Goal: Check status: Check status

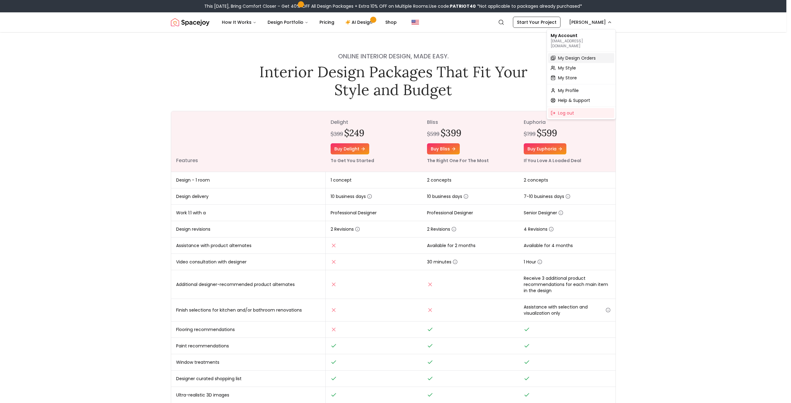
click at [593, 56] on div "My Design Orders" at bounding box center [581, 58] width 66 height 10
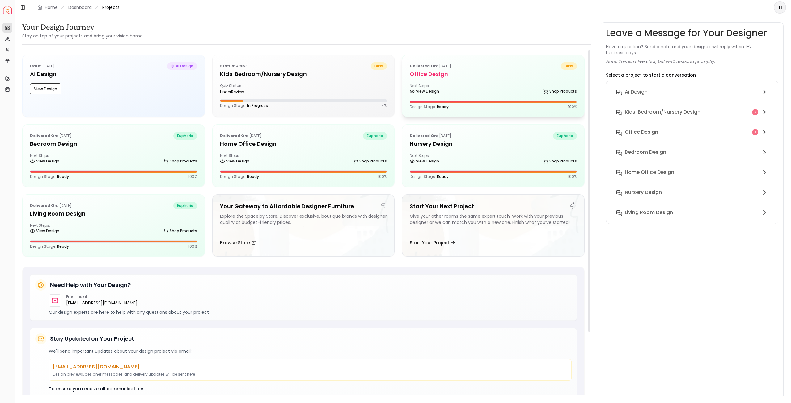
click at [474, 77] on h5 "Office design" at bounding box center [493, 74] width 167 height 9
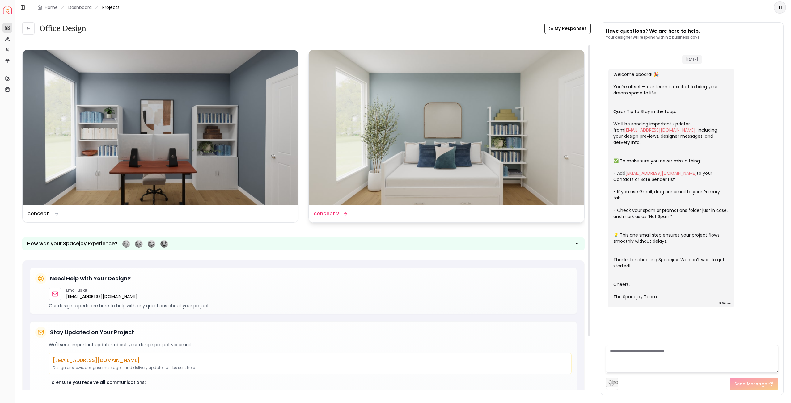
click at [404, 214] on div "Design Name concept 2" at bounding box center [447, 213] width 266 height 7
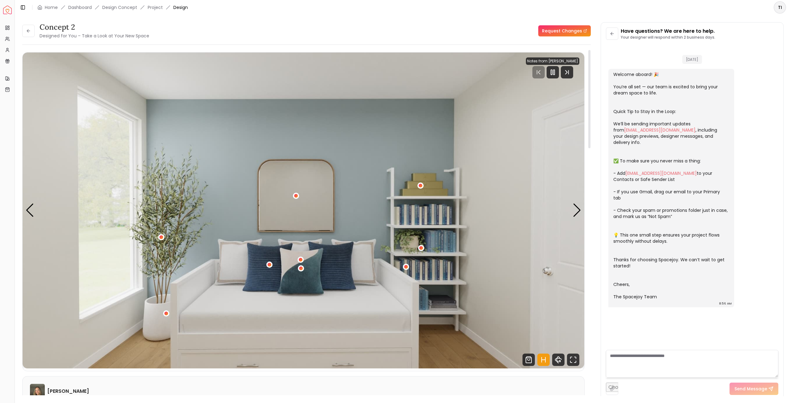
click at [569, 208] on img "1 / 4" at bounding box center [304, 211] width 562 height 316
click at [575, 205] on div "Next slide" at bounding box center [577, 211] width 8 height 14
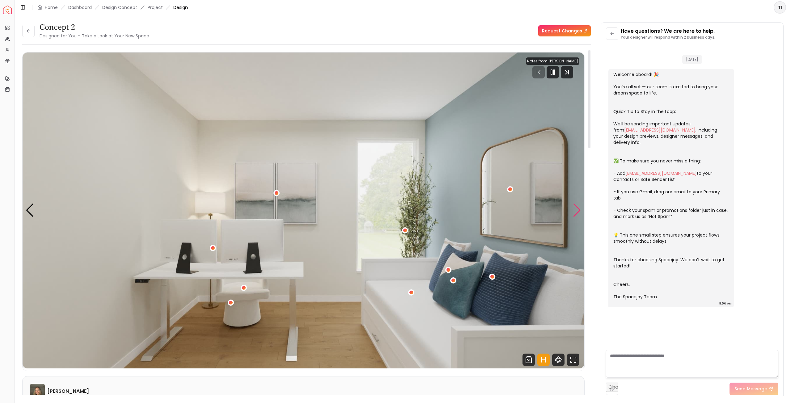
click at [575, 205] on div "Next slide" at bounding box center [577, 211] width 8 height 14
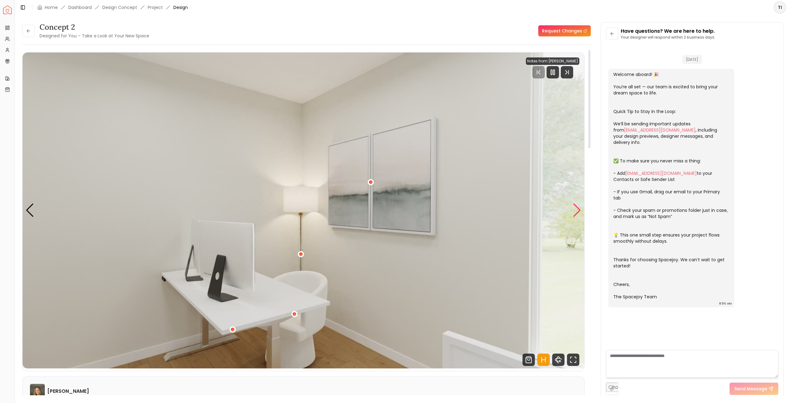
click at [575, 205] on div "Next slide" at bounding box center [577, 211] width 8 height 14
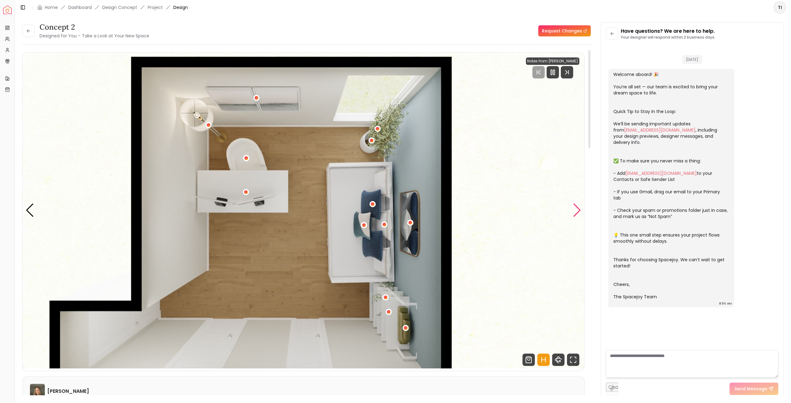
click at [575, 205] on div "Next slide" at bounding box center [577, 211] width 8 height 14
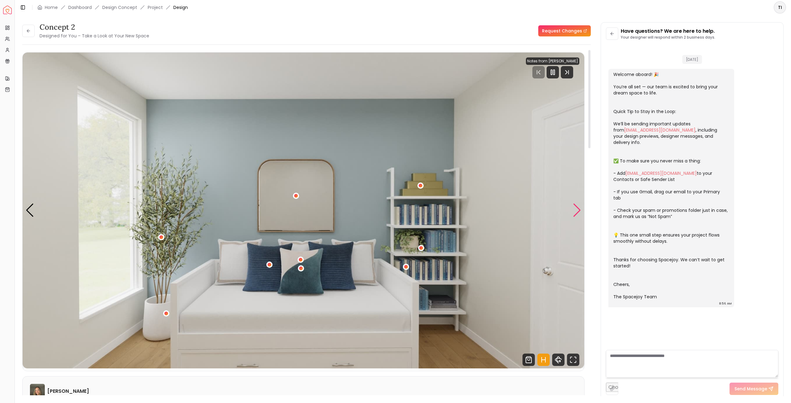
click at [575, 205] on div "Next slide" at bounding box center [577, 211] width 8 height 14
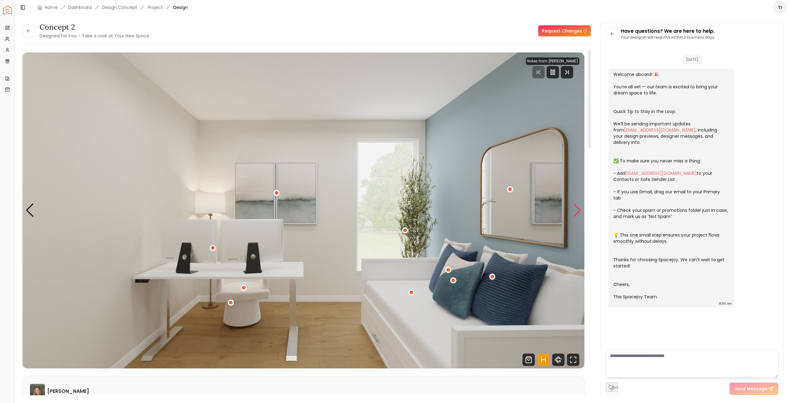
click at [575, 205] on div "Next slide" at bounding box center [577, 211] width 8 height 14
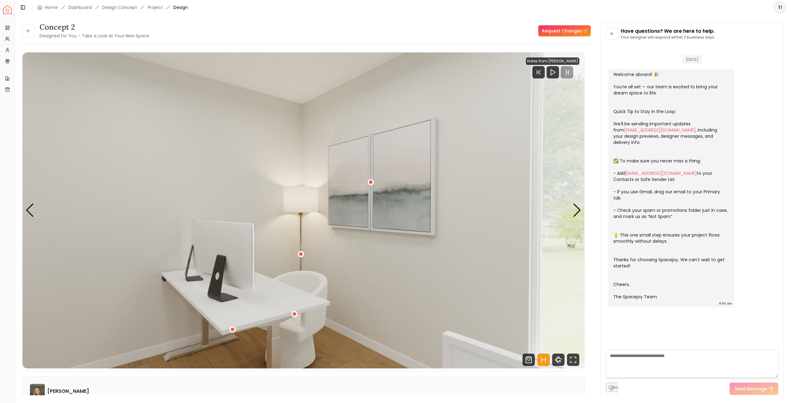
click at [37, 33] on div "concept 2 Designed for You – Take a Look at Your New Space" at bounding box center [85, 30] width 127 height 17
click at [154, 6] on link "Project" at bounding box center [155, 7] width 15 height 6
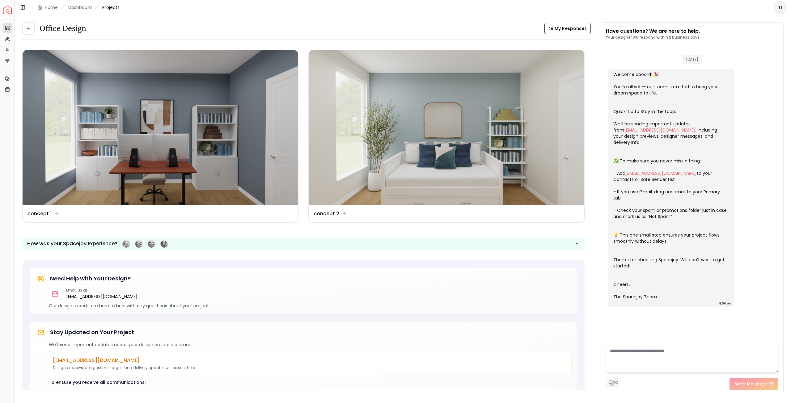
click at [110, 8] on span "Projects" at bounding box center [110, 7] width 17 height 6
click at [68, 8] on link "Dashboard" at bounding box center [79, 7] width 23 height 6
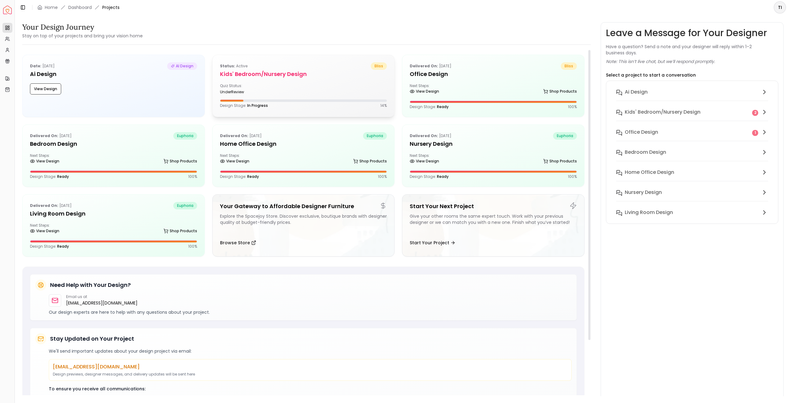
click at [311, 62] on div "Status: active bliss" at bounding box center [303, 65] width 167 height 7
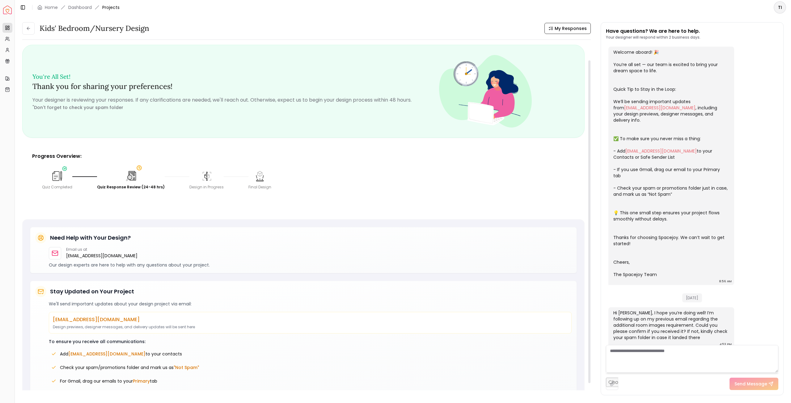
scroll to position [29, 0]
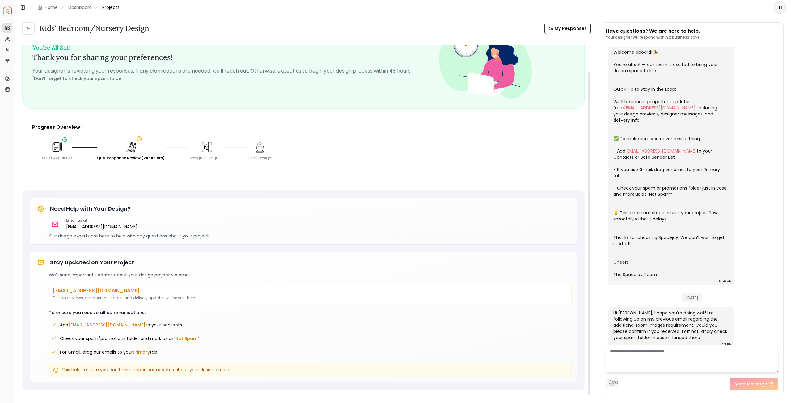
click at [200, 153] on img at bounding box center [206, 146] width 13 height 13
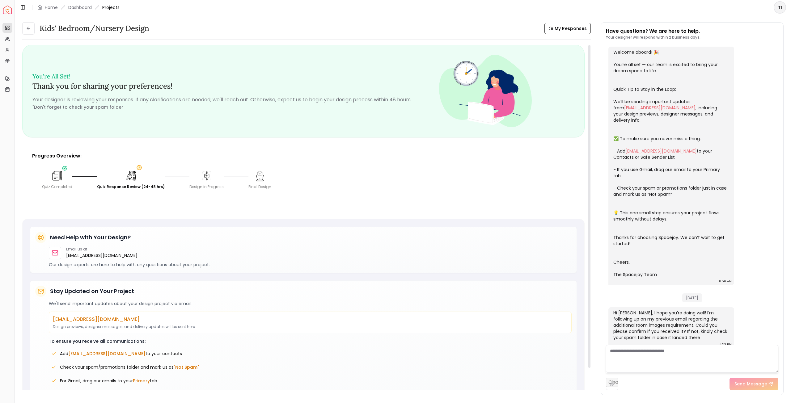
scroll to position [0, 0]
click at [59, 168] on div "Quiz Completed Quiz Response Review (24-48 hrs) Design in Progress Final Design" at bounding box center [303, 180] width 533 height 30
click at [58, 175] on img at bounding box center [57, 176] width 13 height 13
click at [76, 7] on link "Dashboard" at bounding box center [79, 7] width 23 height 6
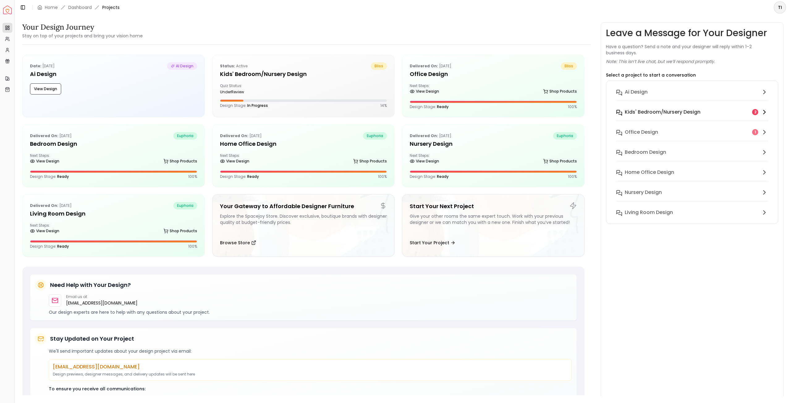
click at [644, 118] on button "Kids' Bedroom/Nursery design 2" at bounding box center [692, 116] width 162 height 20
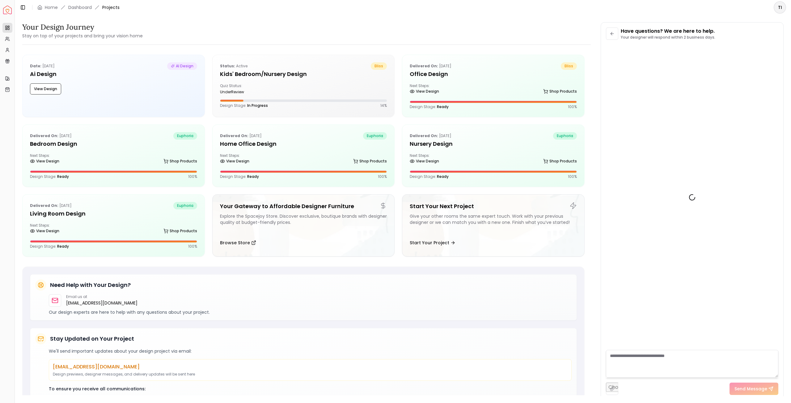
click at [644, 125] on div at bounding box center [692, 197] width 172 height 305
